Goal: Book appointment/travel/reservation

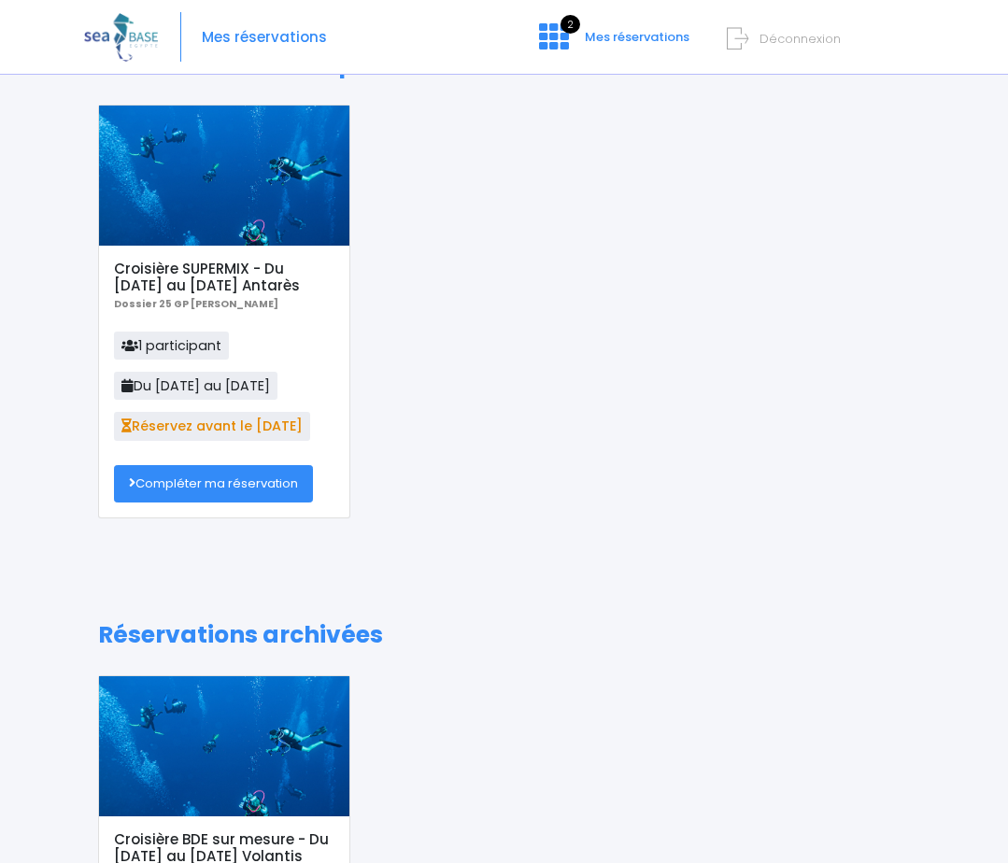
scroll to position [93, 0]
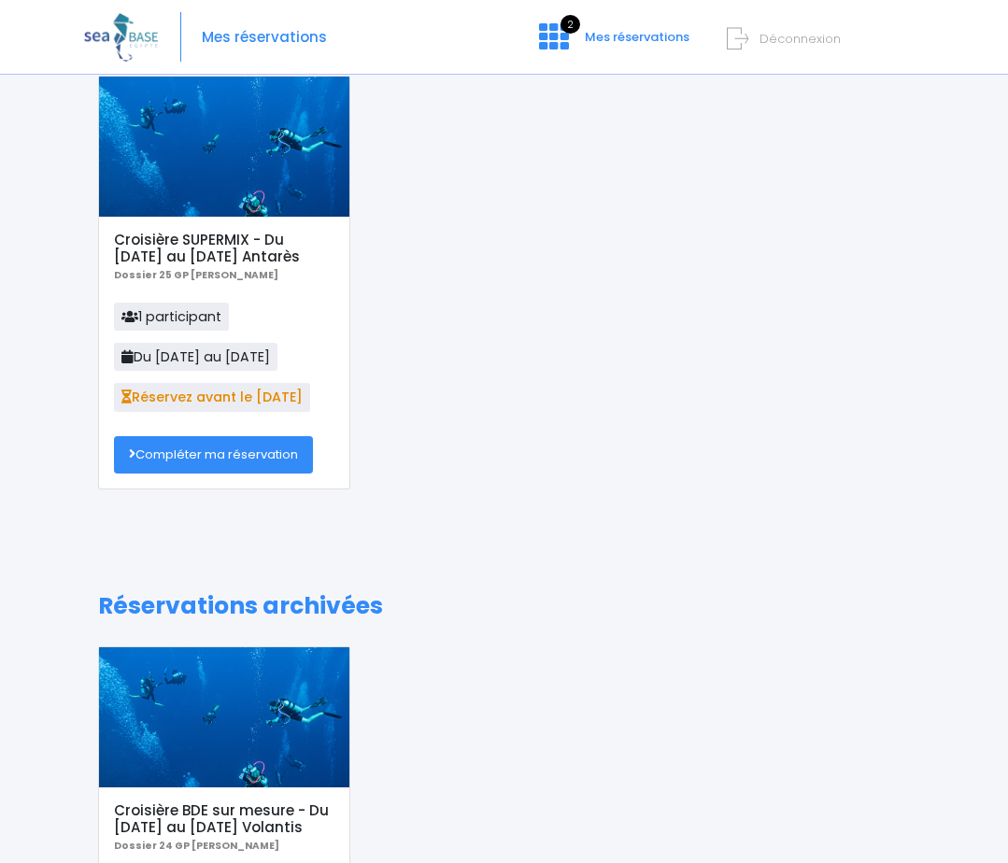
click at [196, 457] on link "Compléter ma réservation" at bounding box center [213, 454] width 199 height 37
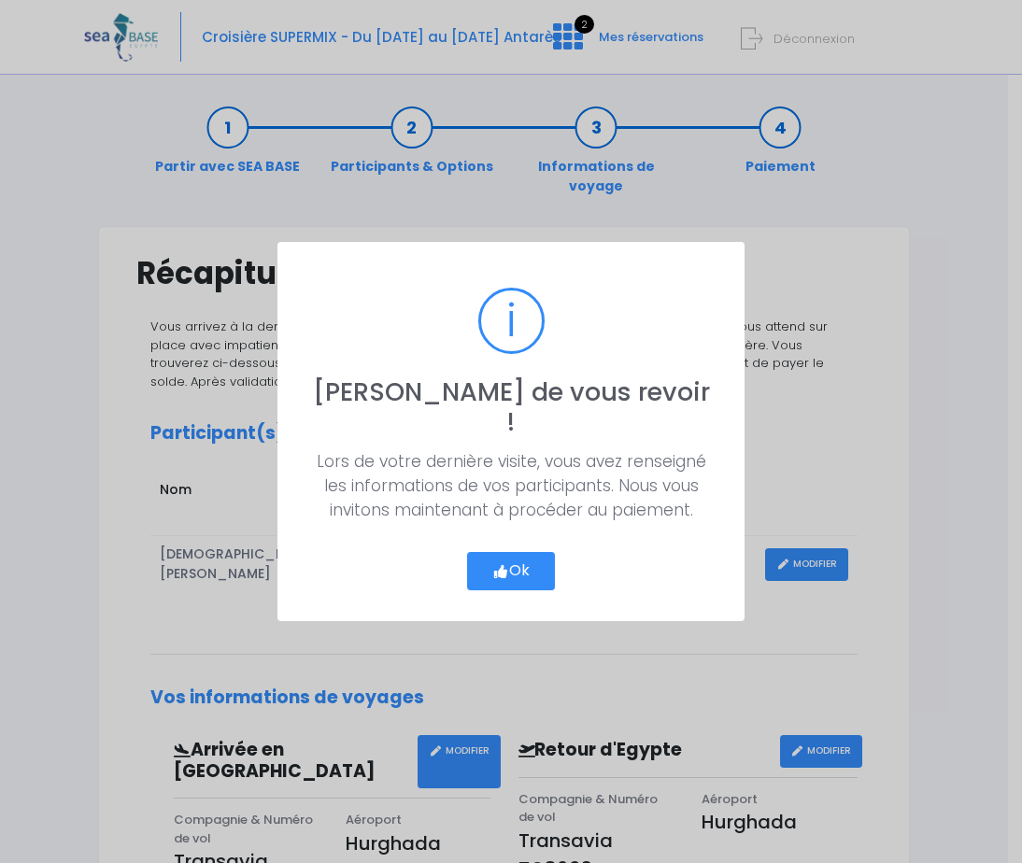
click at [515, 558] on button "Ok" at bounding box center [511, 571] width 88 height 39
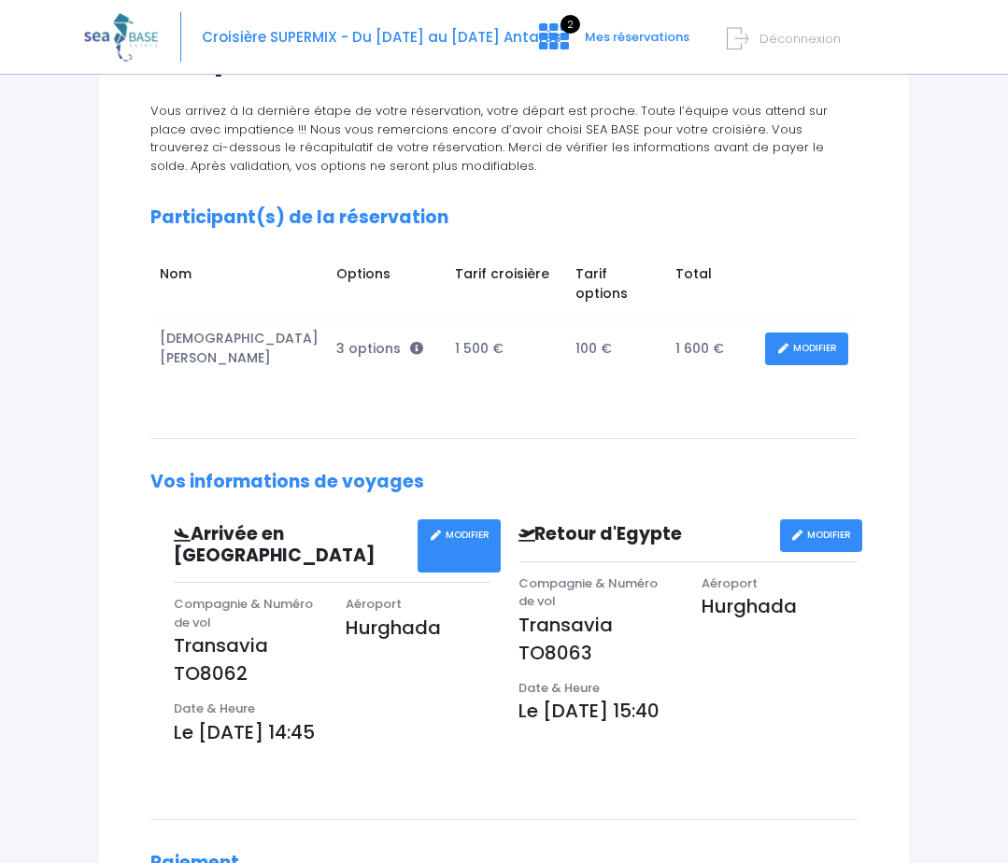
scroll to position [141, 0]
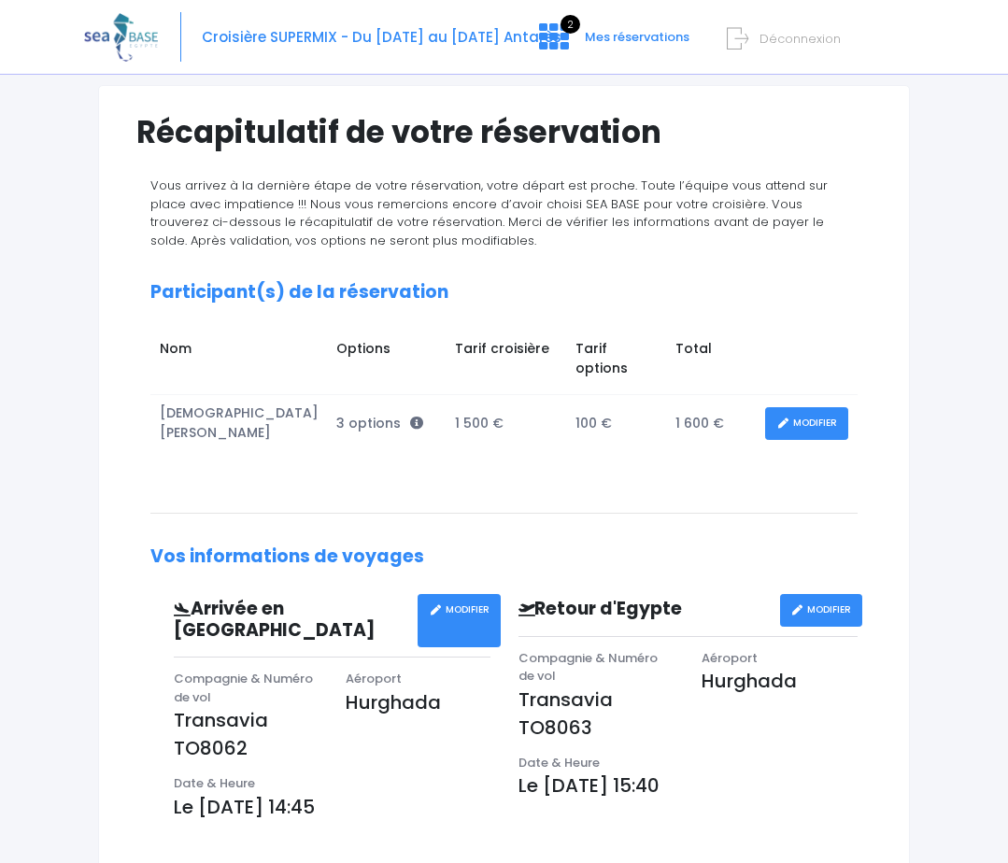
click at [805, 407] on link "MODIFIER" at bounding box center [806, 423] width 83 height 33
click at [803, 407] on link "MODIFIER" at bounding box center [806, 423] width 83 height 33
click at [783, 423] on icon at bounding box center [782, 423] width 13 height 0
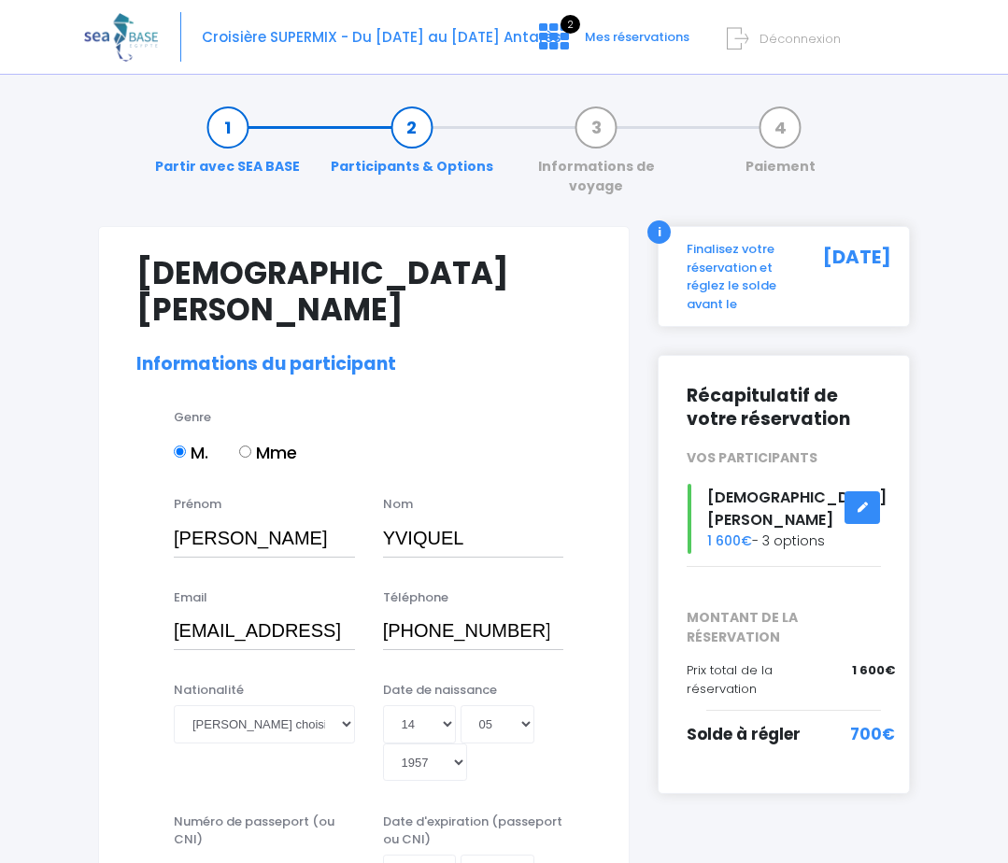
select select "N3"
select select "L"
click at [588, 122] on link "Informations de voyage" at bounding box center [596, 157] width 184 height 78
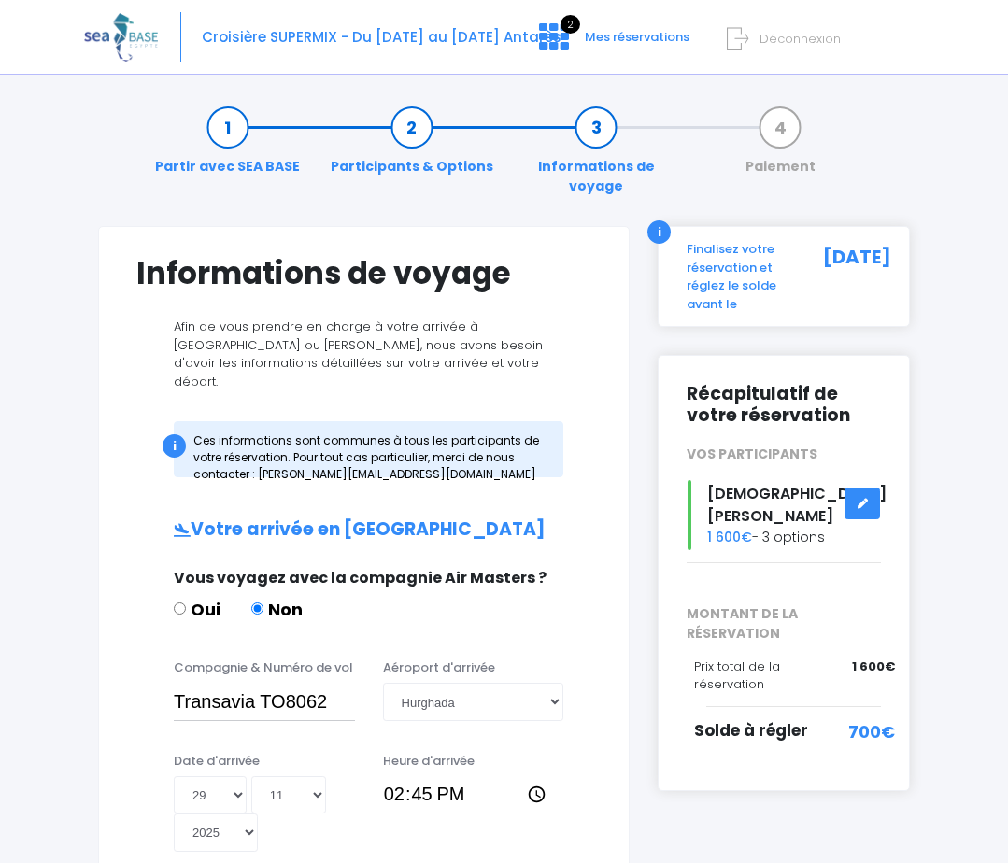
click at [412, 130] on link "Participants & Options" at bounding box center [411, 147] width 181 height 59
click at [409, 130] on link "Participants & Options" at bounding box center [411, 147] width 181 height 59
click at [407, 130] on link "Participants & Options" at bounding box center [411, 147] width 181 height 59
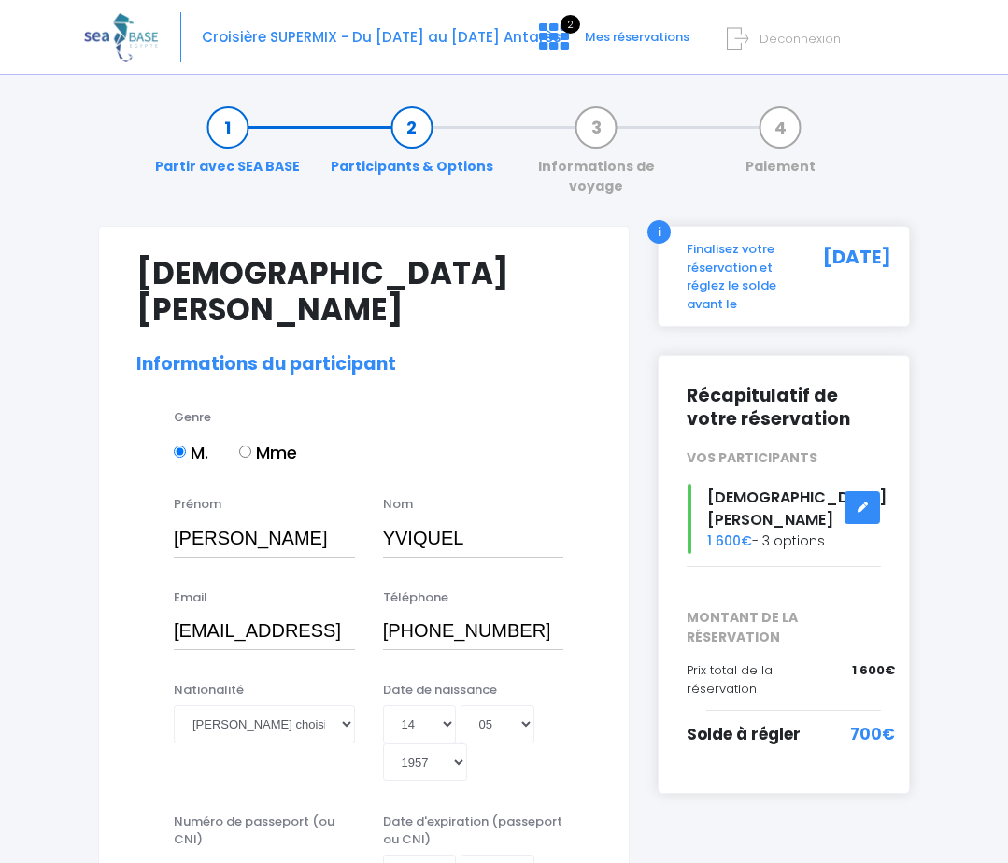
select select "N3"
select select "L"
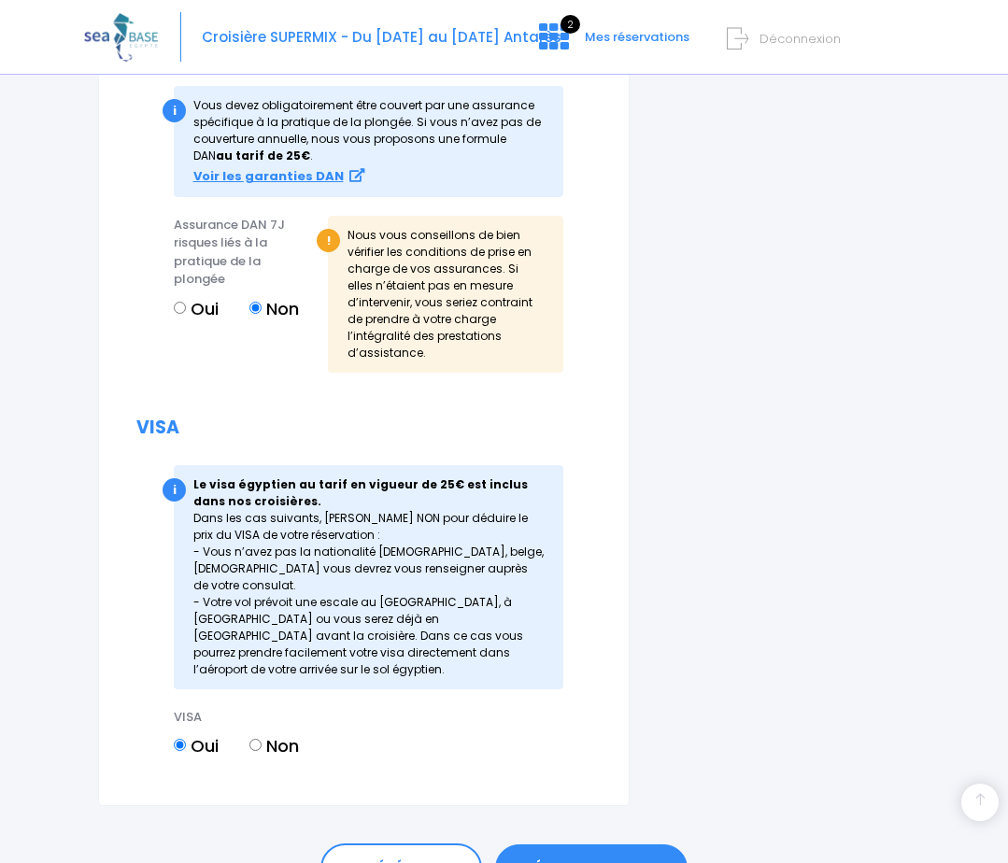
scroll to position [2428, 0]
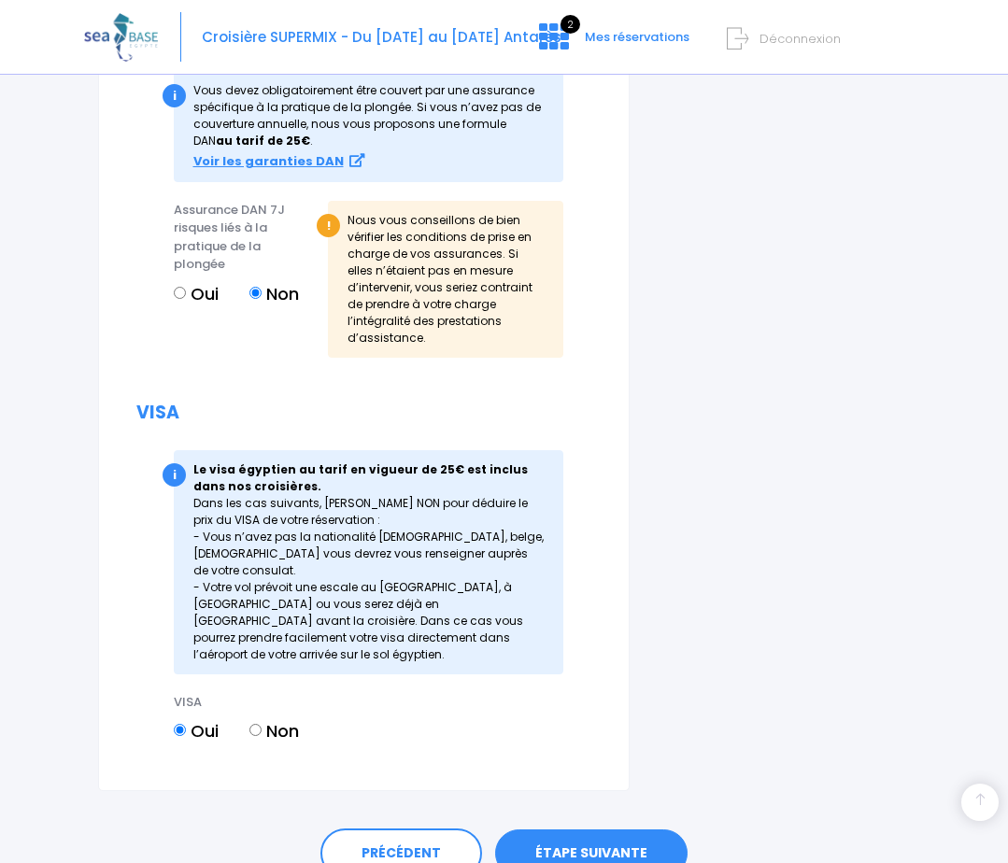
click at [574, 829] on link "ÉTAPE SUIVANTE" at bounding box center [591, 853] width 192 height 49
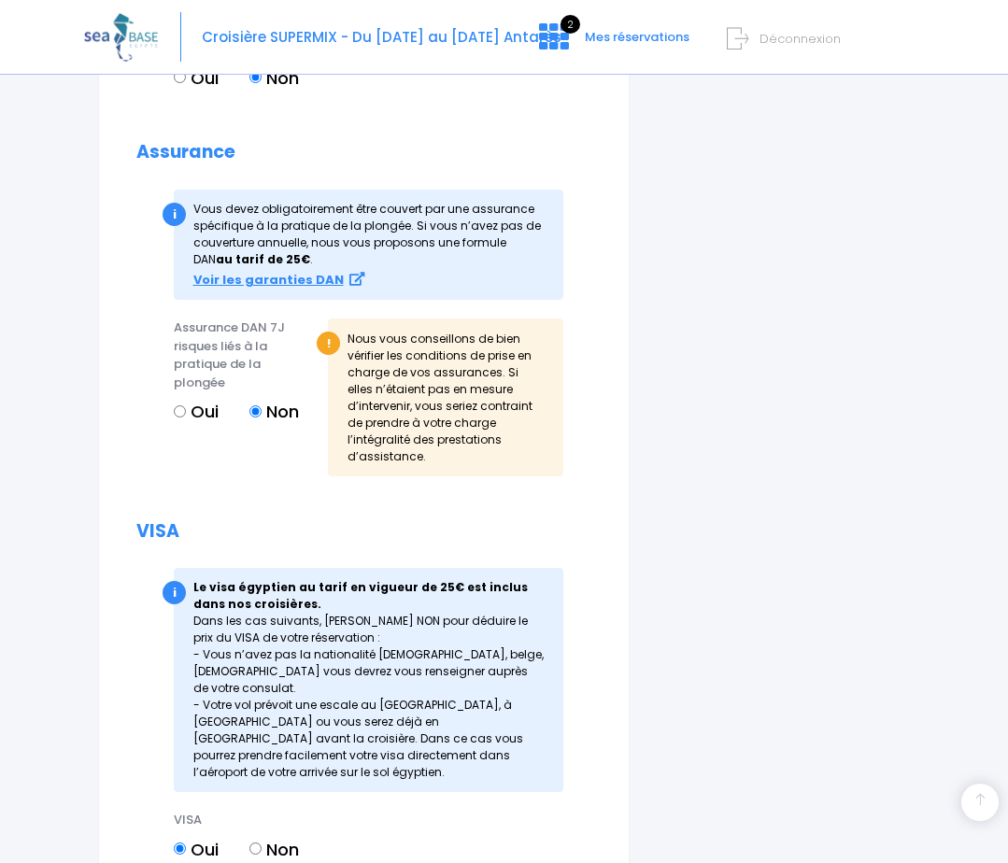
scroll to position [2432, 0]
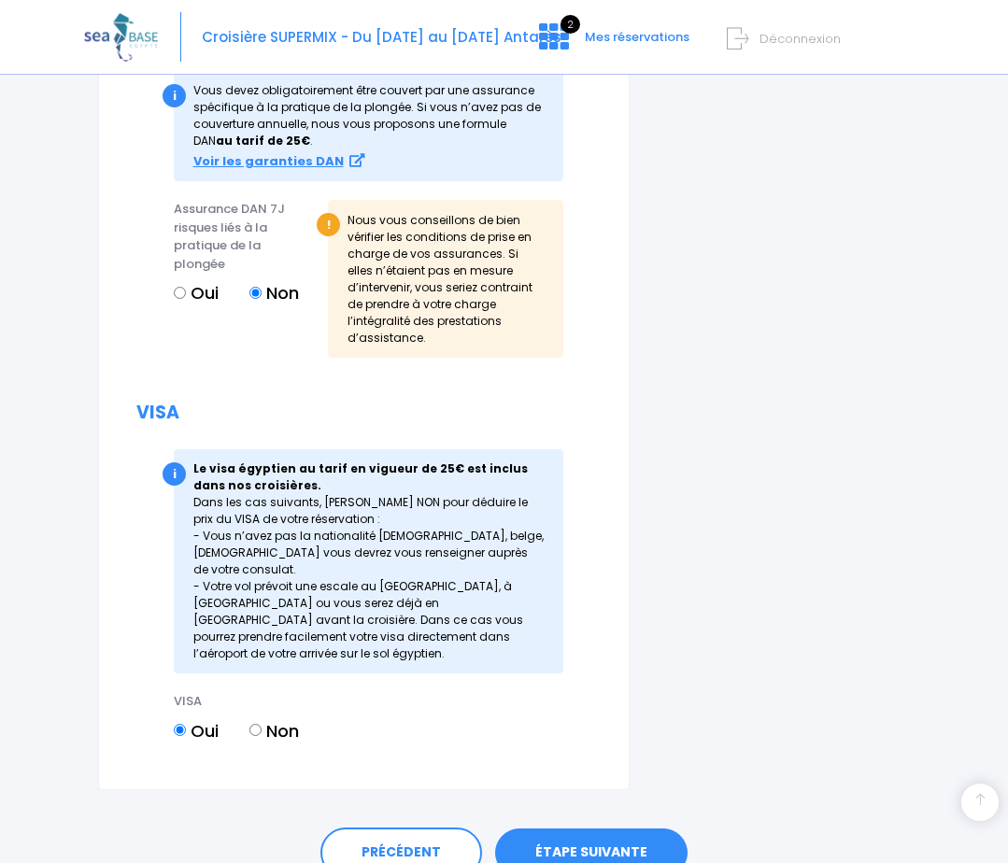
click at [594, 828] on link "ÉTAPE SUIVANTE" at bounding box center [591, 852] width 192 height 49
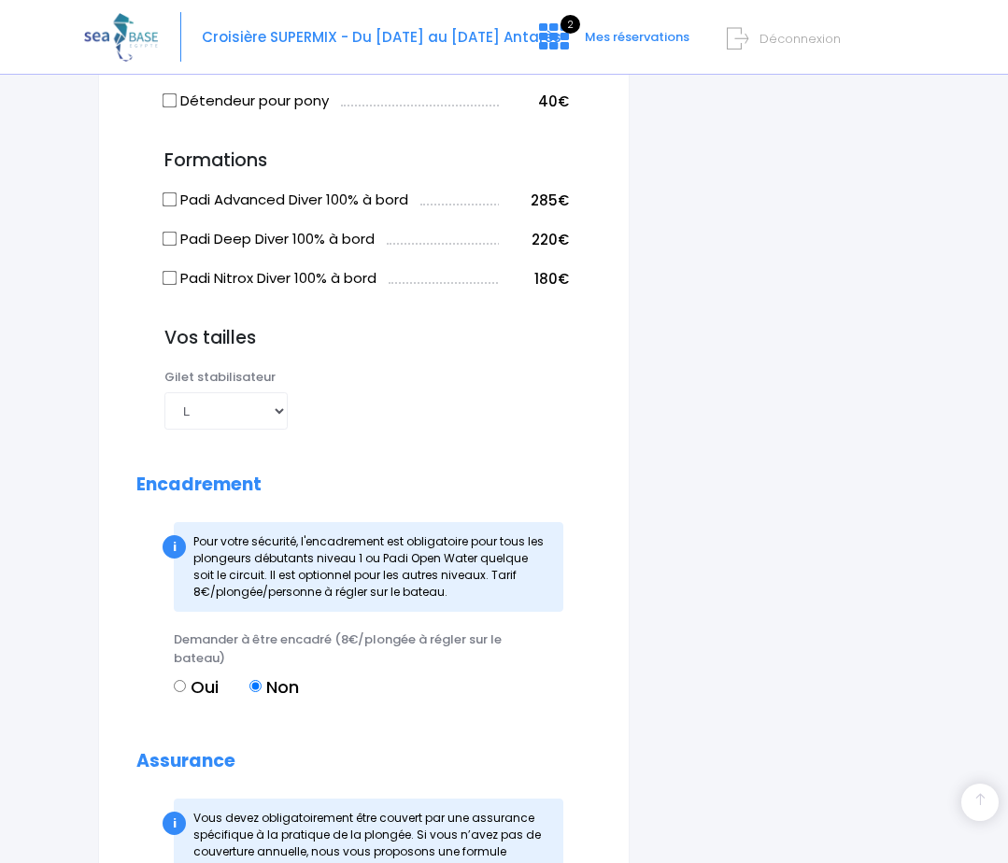
click at [594, 763] on div "Partir avec SEA BASE Participants & Options Informations de voyage Paiement Moï…" at bounding box center [504, 7] width 840 height 3251
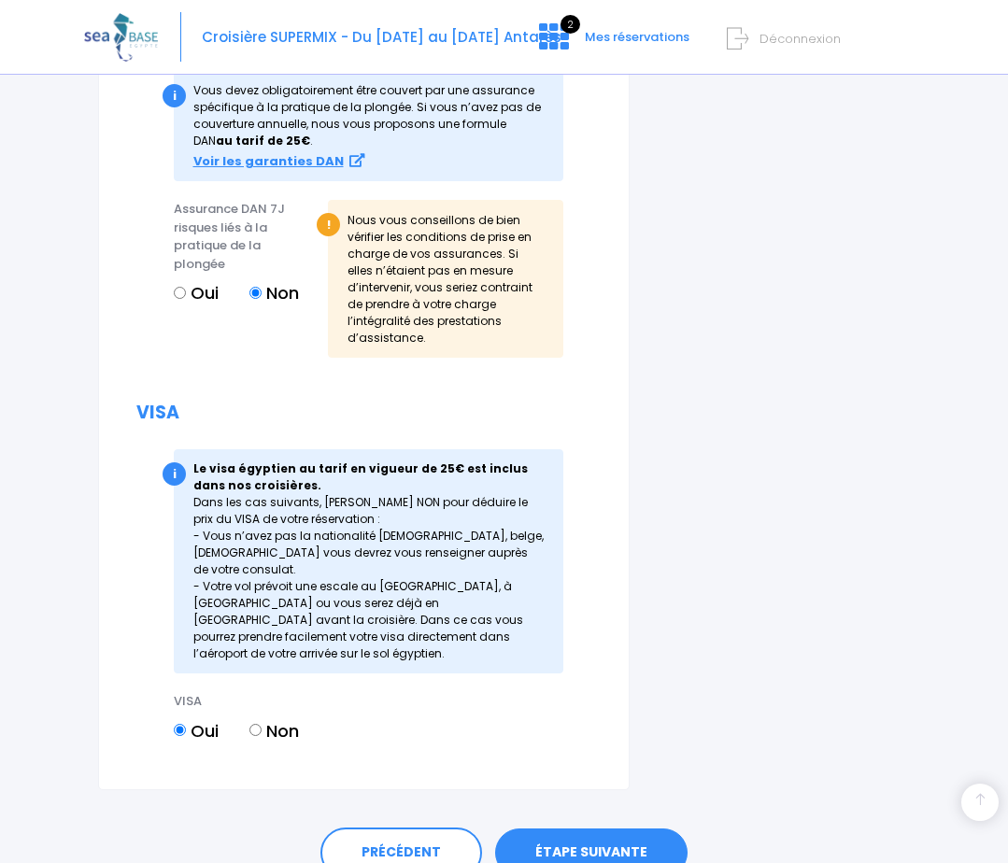
click at [583, 828] on link "ÉTAPE SUIVANTE" at bounding box center [591, 852] width 192 height 49
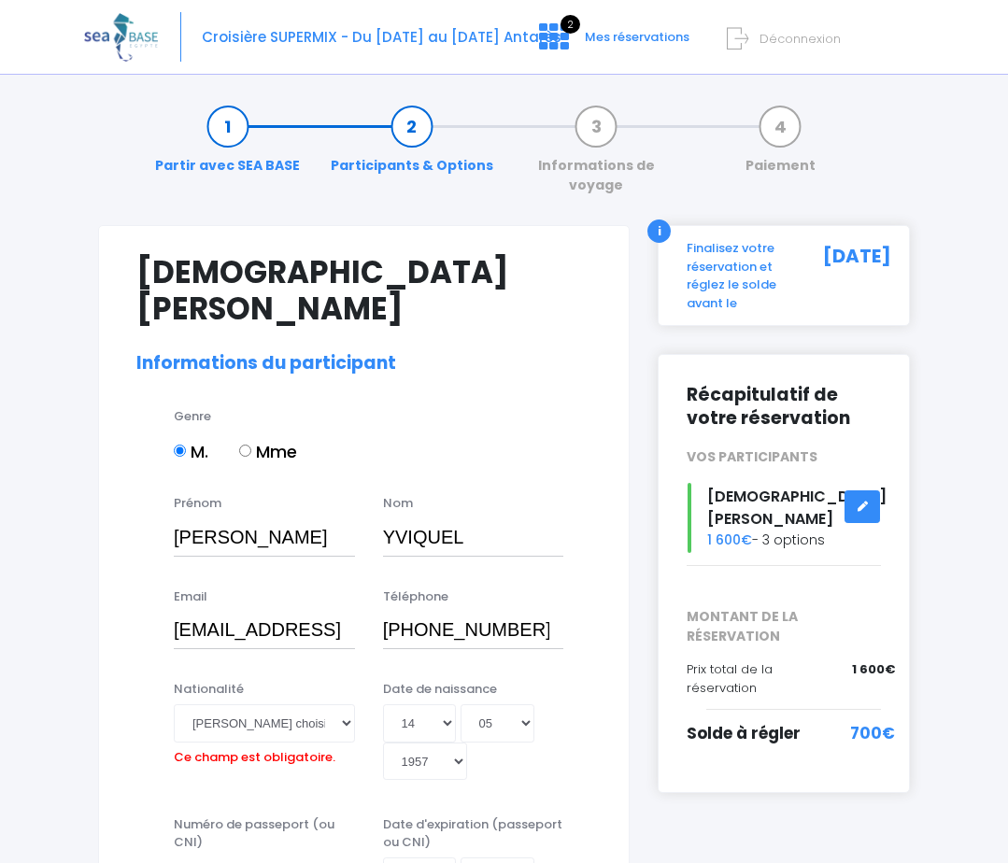
scroll to position [0, 0]
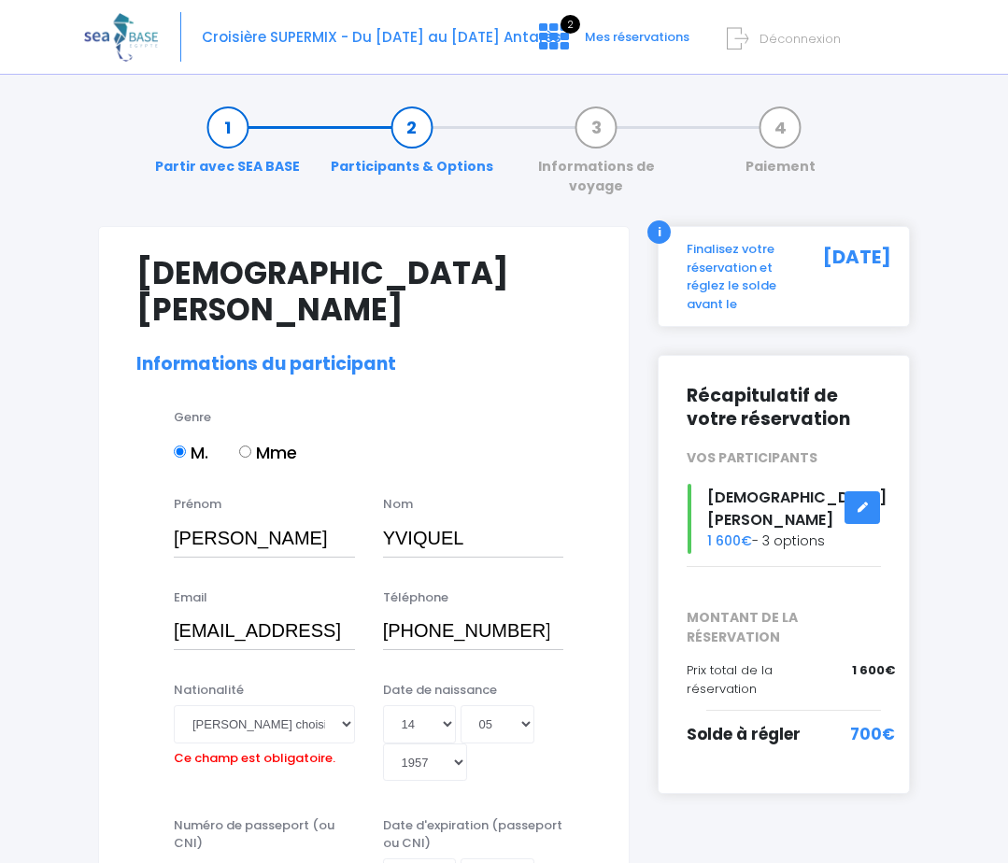
click at [594, 128] on link "Informations de voyage" at bounding box center [596, 157] width 184 height 78
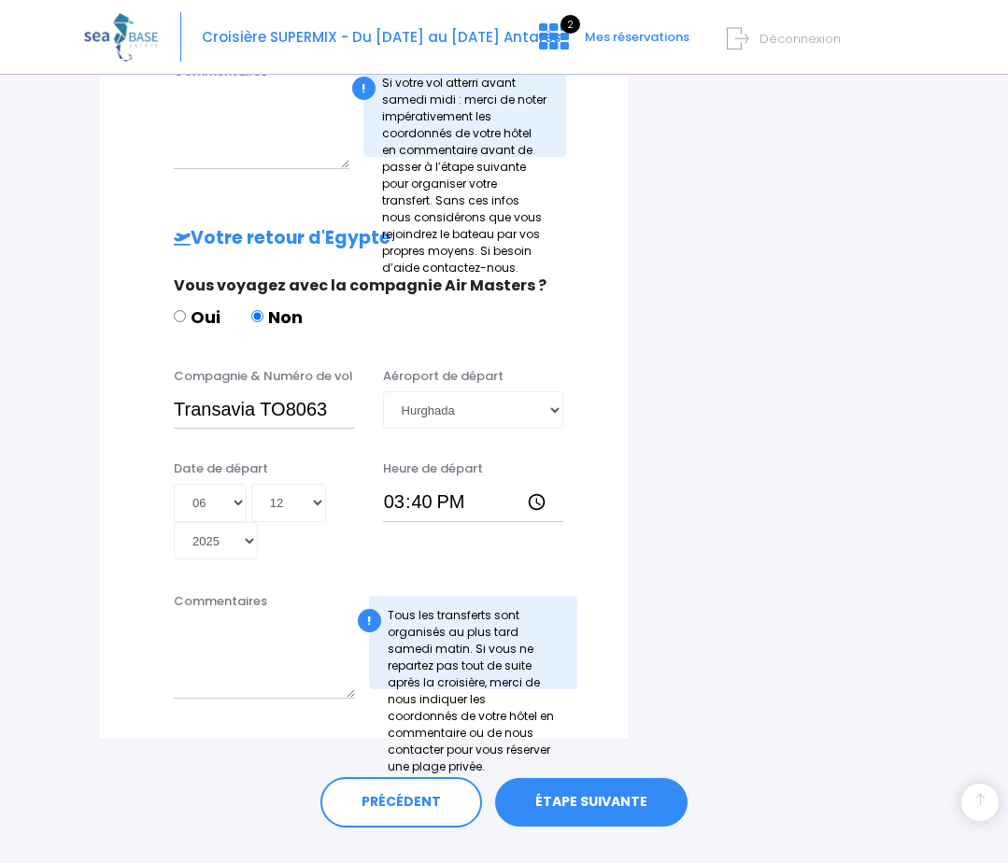
scroll to position [823, 0]
click at [581, 777] on link "ÉTAPE SUIVANTE" at bounding box center [591, 801] width 192 height 49
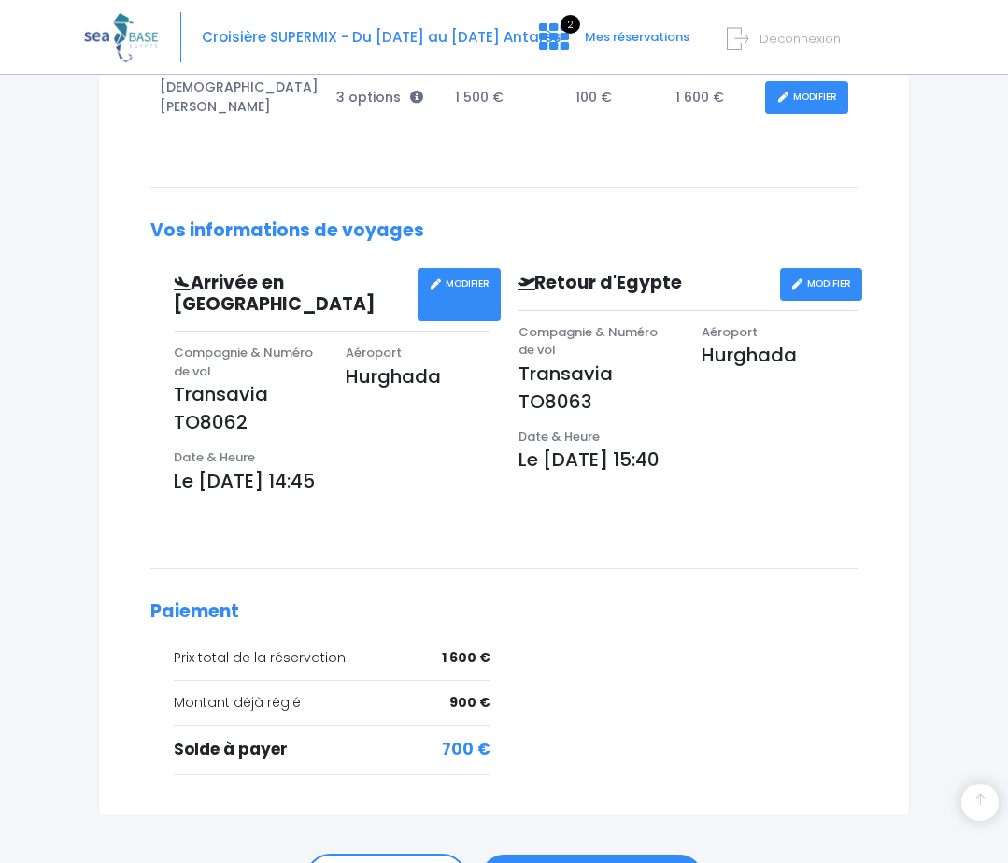
scroll to position [515, 0]
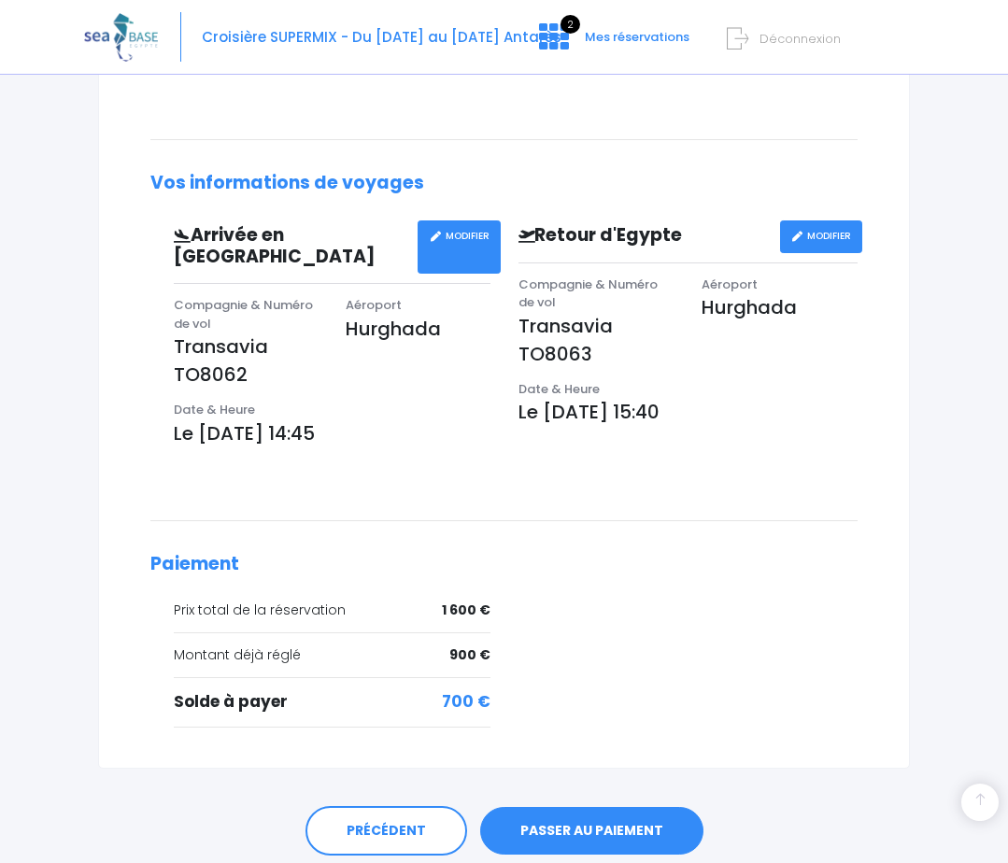
click at [588, 807] on link "PASSER AU PAIEMENT" at bounding box center [591, 831] width 223 height 49
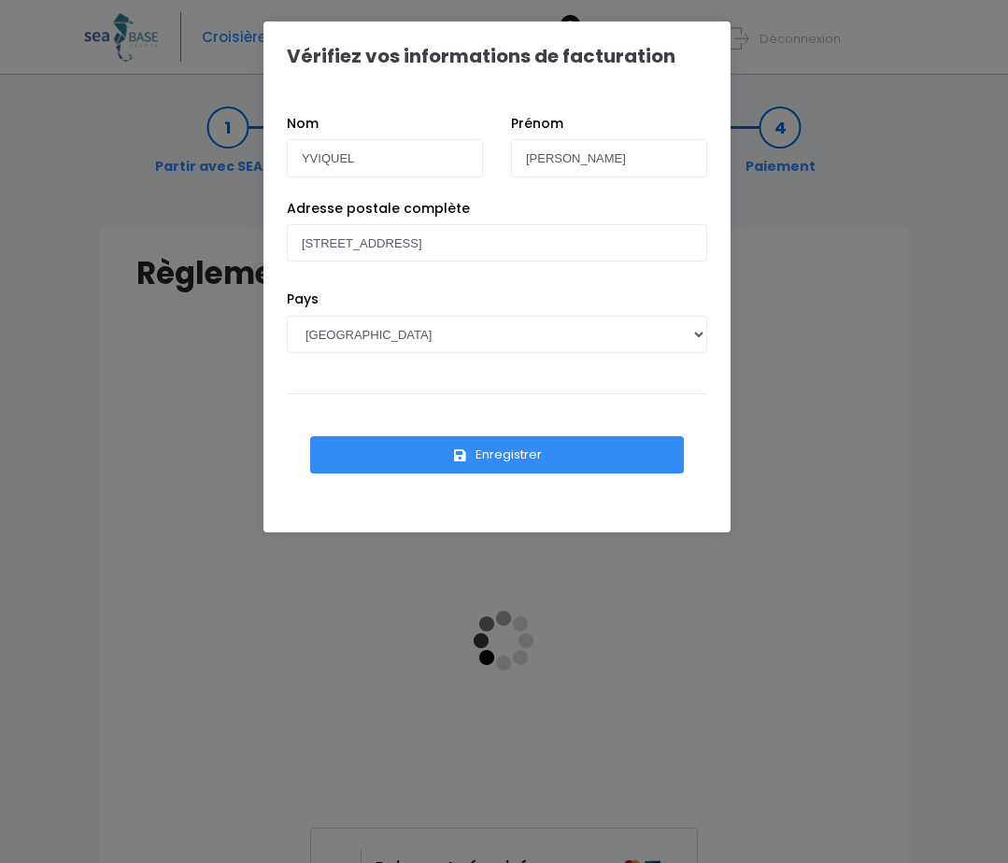
click at [487, 455] on button "Enregistrer" at bounding box center [497, 454] width 374 height 37
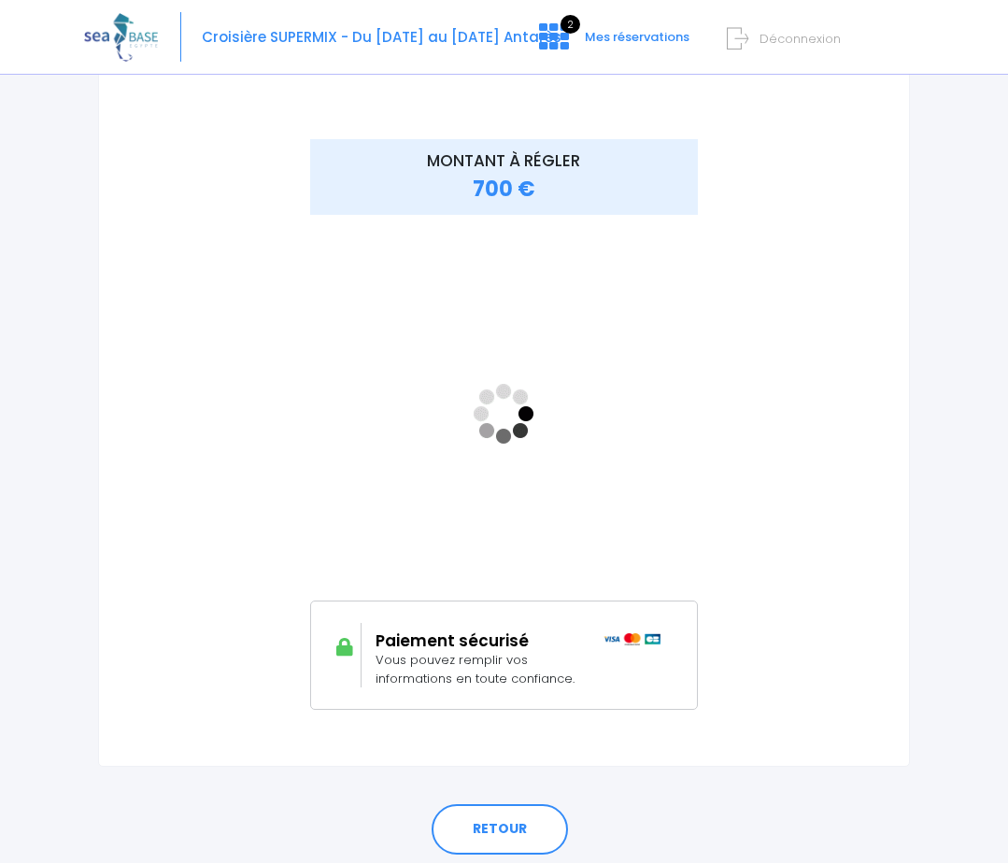
scroll to position [274, 0]
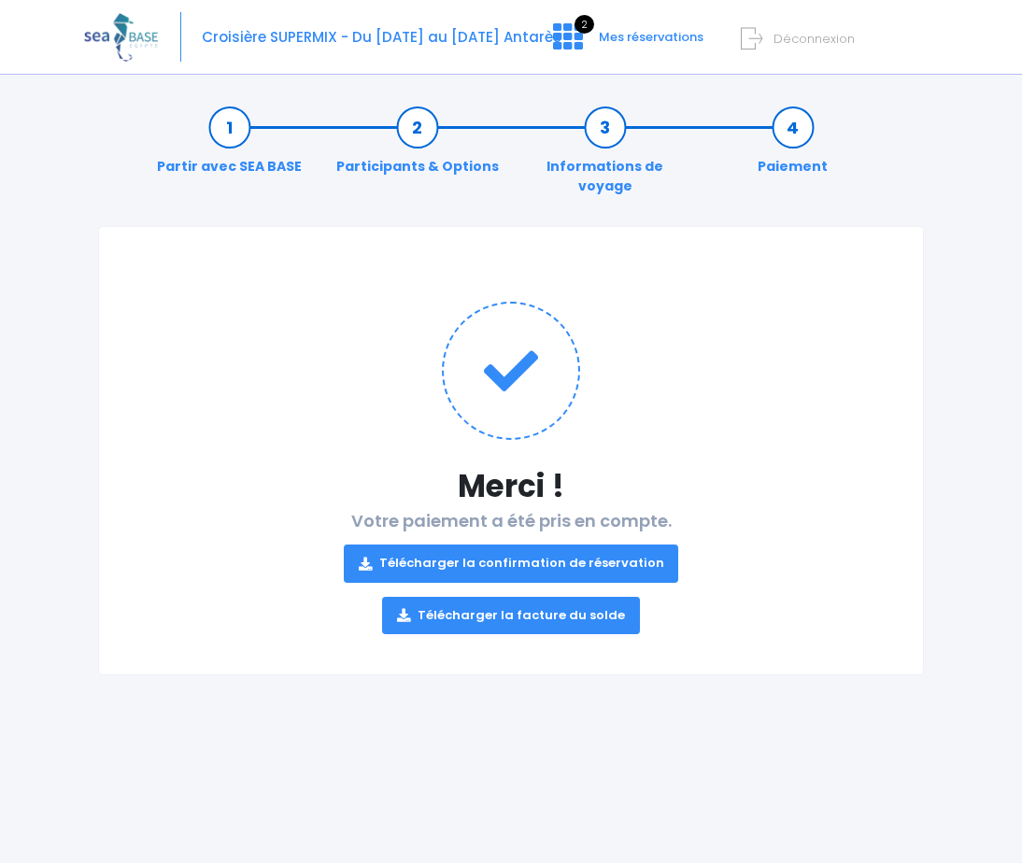
click at [481, 597] on link "Télécharger la facture du solde" at bounding box center [511, 615] width 258 height 37
